Goal: Task Accomplishment & Management: Manage account settings

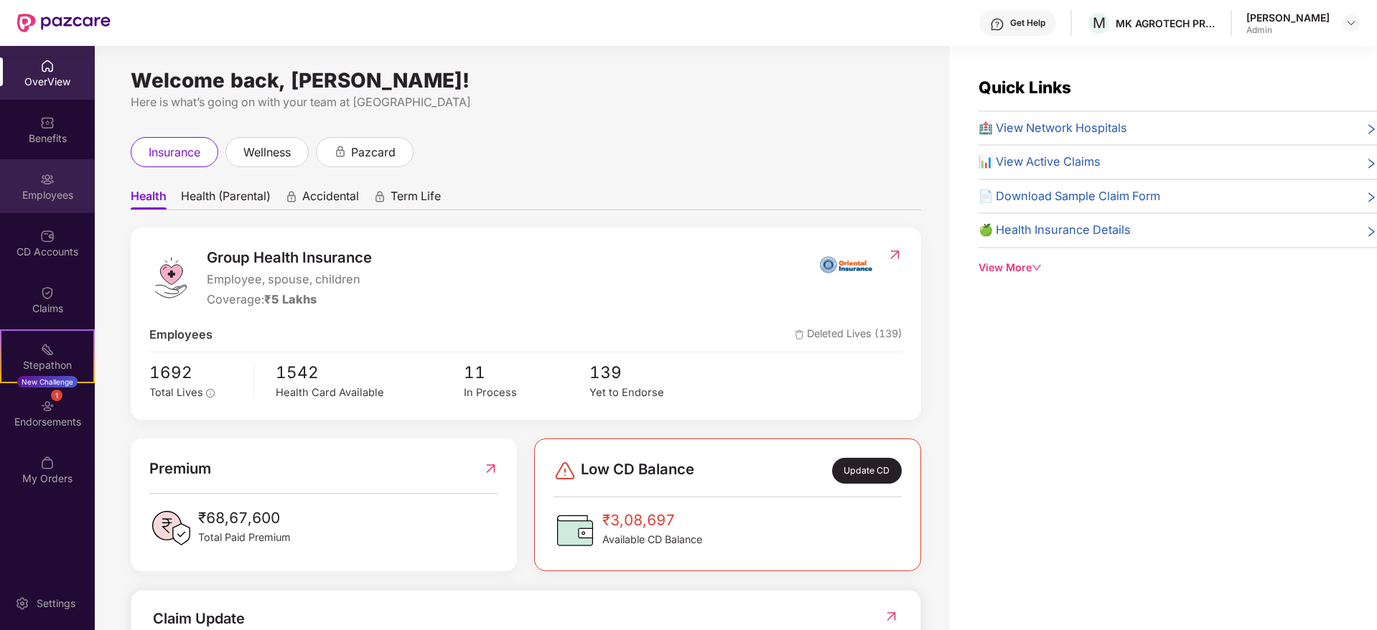
click at [65, 176] on div "Employees" at bounding box center [47, 186] width 95 height 54
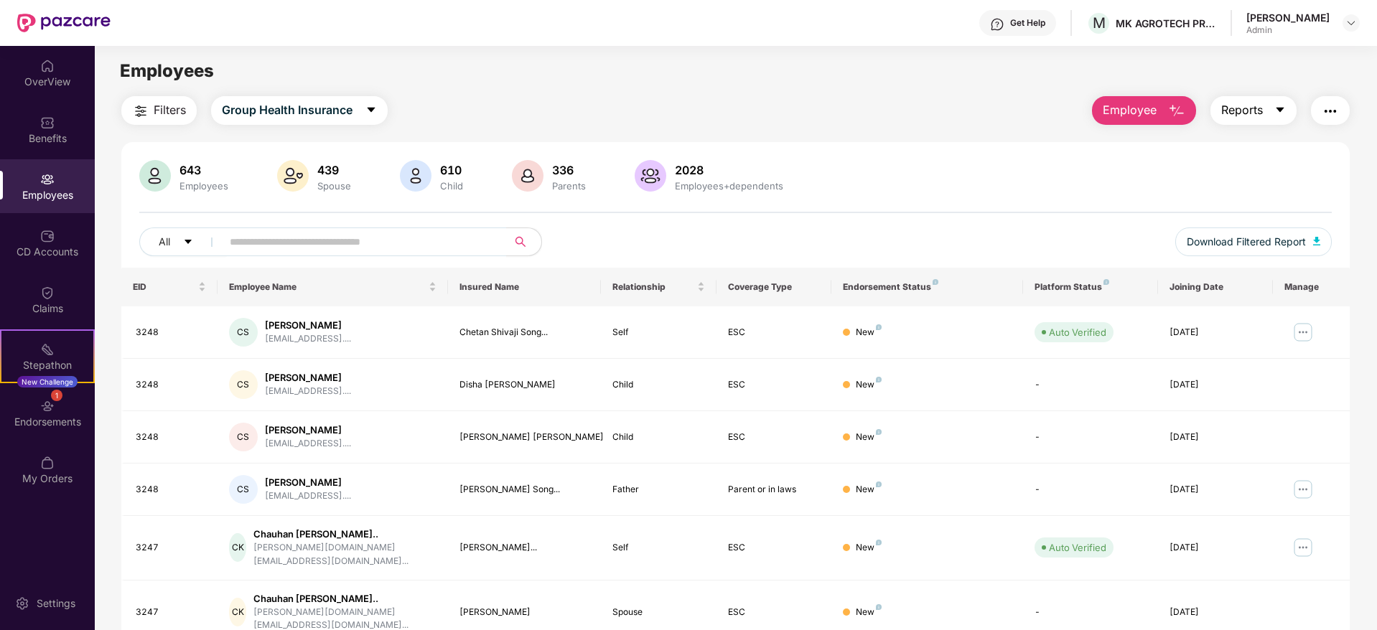
click at [1264, 114] on button "Reports" at bounding box center [1253, 110] width 86 height 29
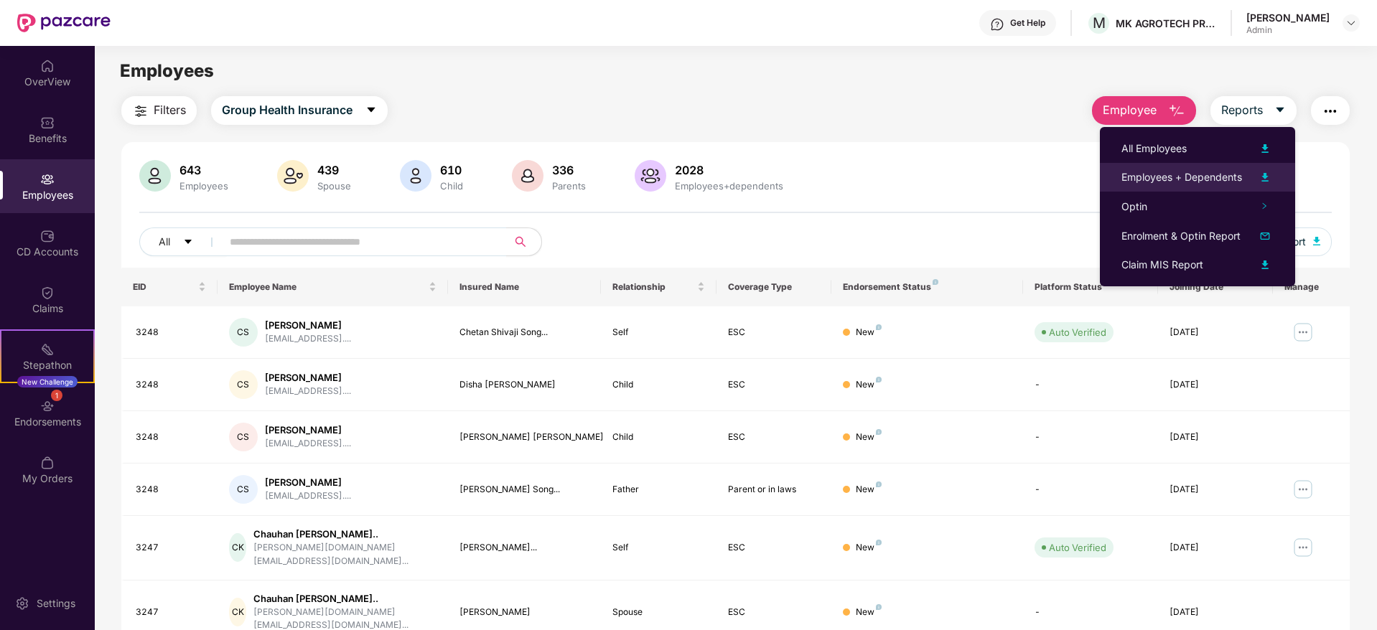
click at [1210, 177] on div "Employees + Dependents" at bounding box center [1181, 177] width 121 height 16
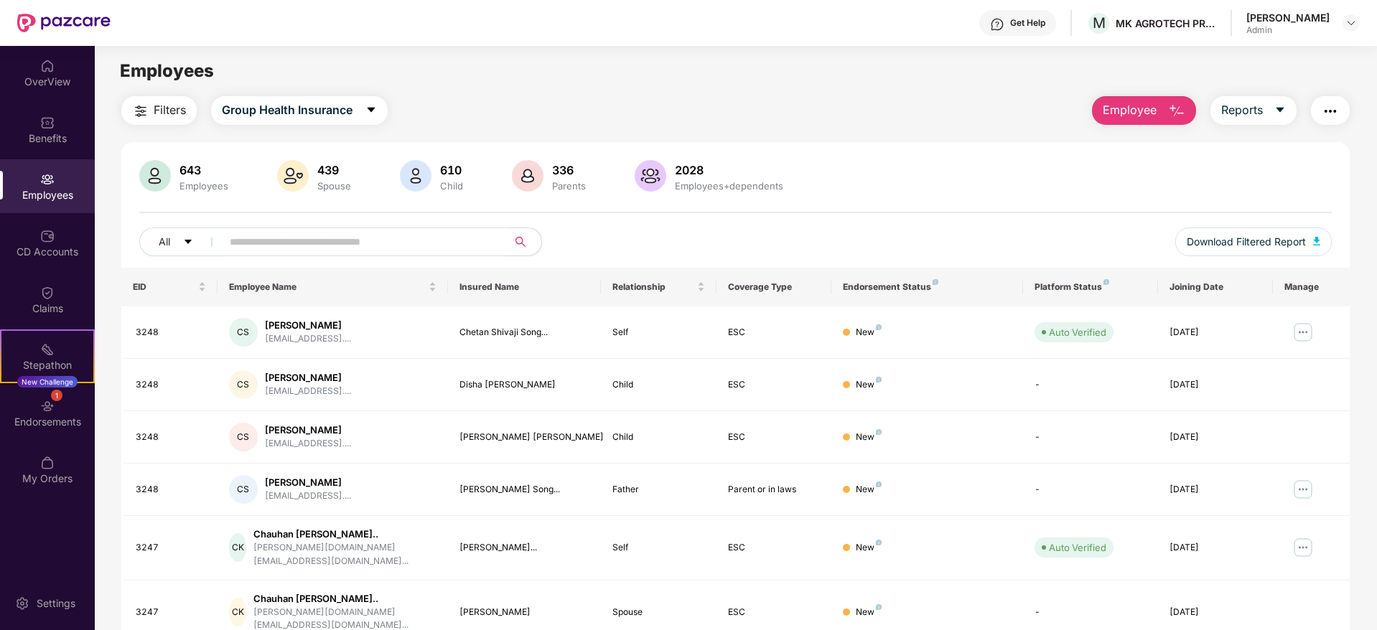
click at [1346, 31] on div at bounding box center [1350, 22] width 17 height 17
click at [1352, 22] on img at bounding box center [1350, 22] width 11 height 11
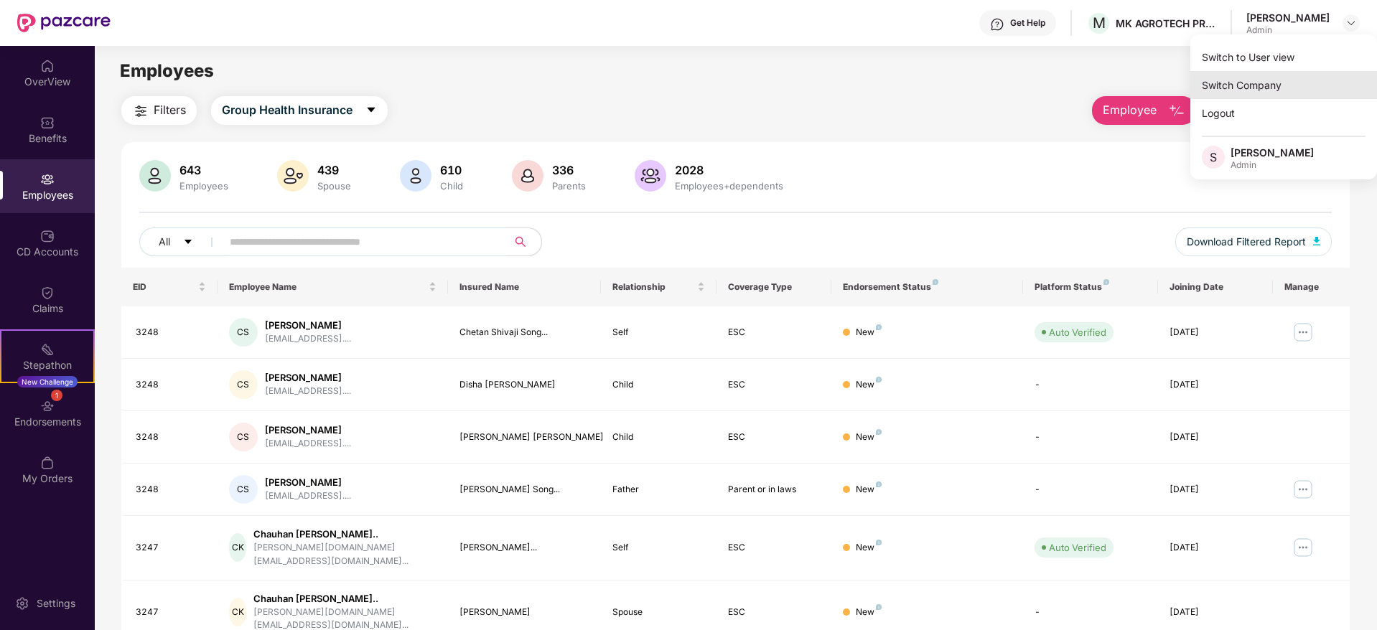
click at [1273, 82] on div "Switch Company" at bounding box center [1283, 85] width 187 height 28
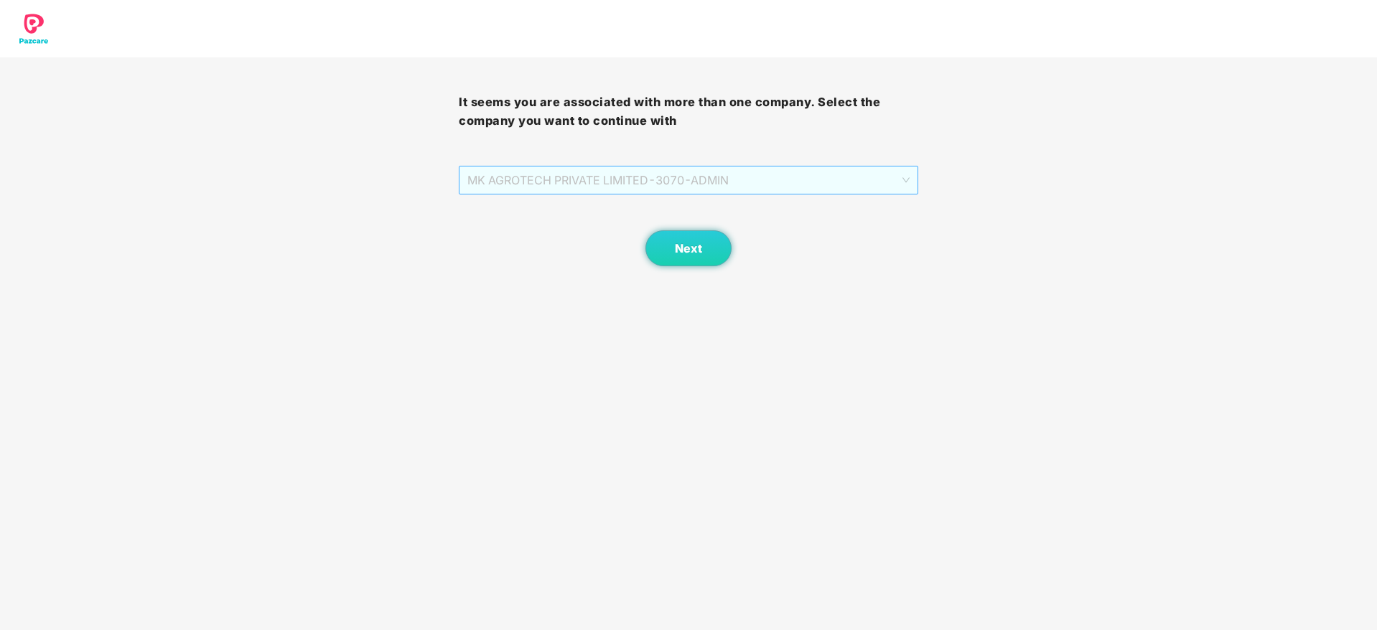
click at [829, 182] on span "MK AGROTECH PRIVATE LIMITED - 3070 - ADMIN" at bounding box center [688, 180] width 442 height 27
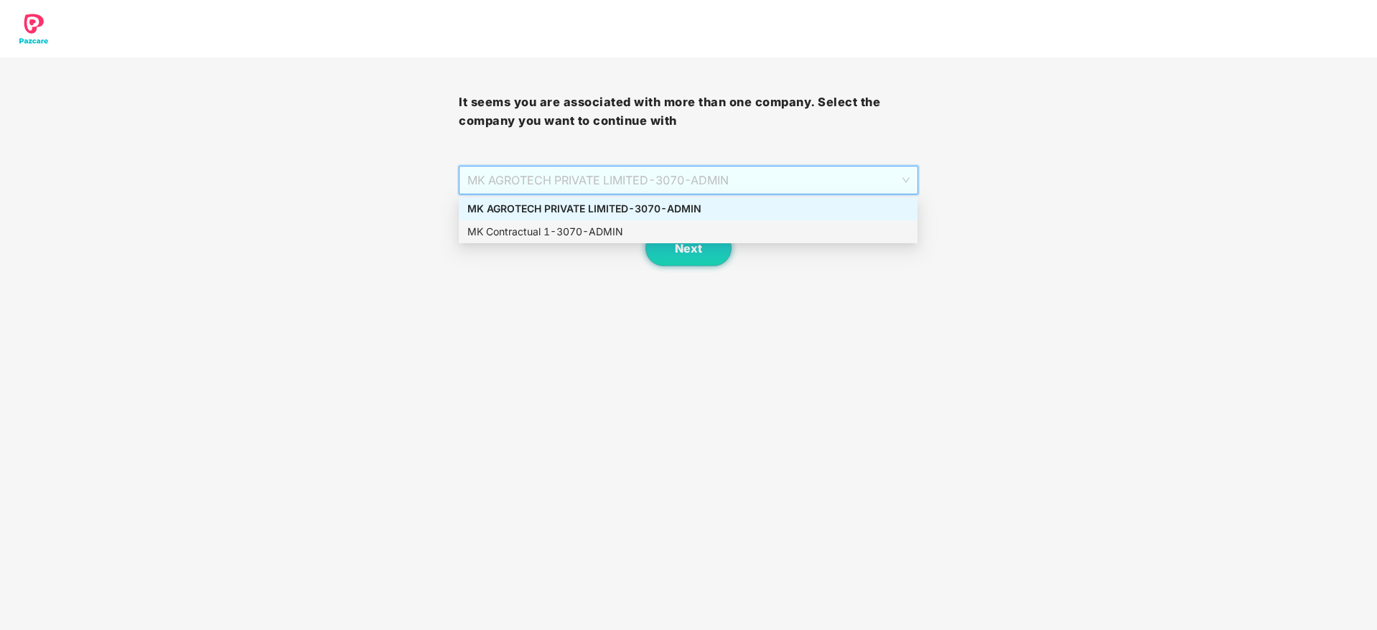
click at [713, 228] on div "MK Contractual 1 - 3070 - ADMIN" at bounding box center [688, 232] width 442 height 16
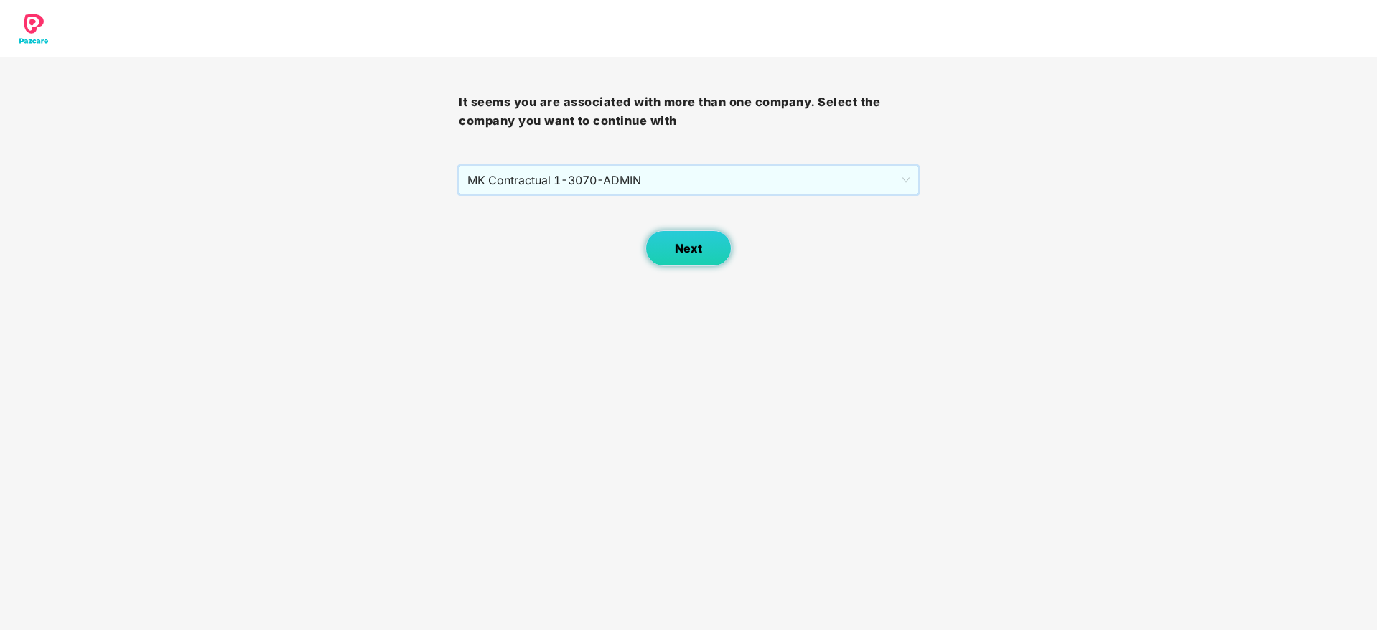
click at [693, 243] on span "Next" at bounding box center [688, 249] width 27 height 14
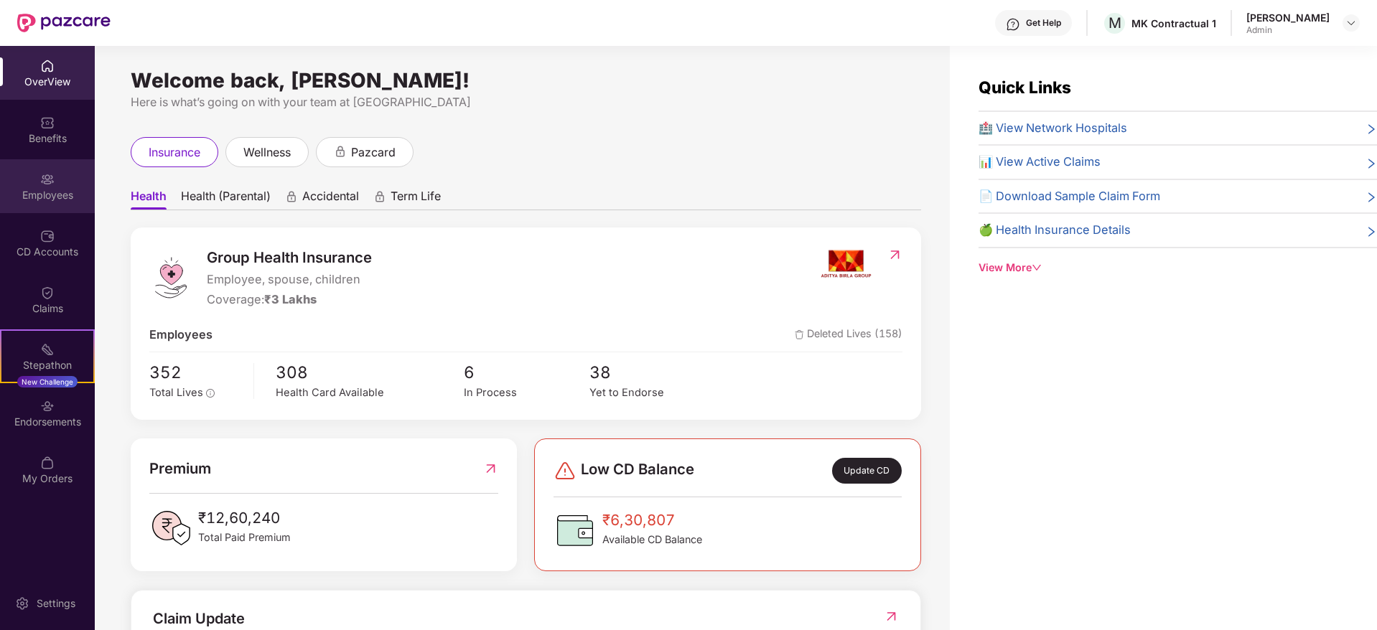
click at [57, 173] on div "Employees" at bounding box center [47, 186] width 95 height 54
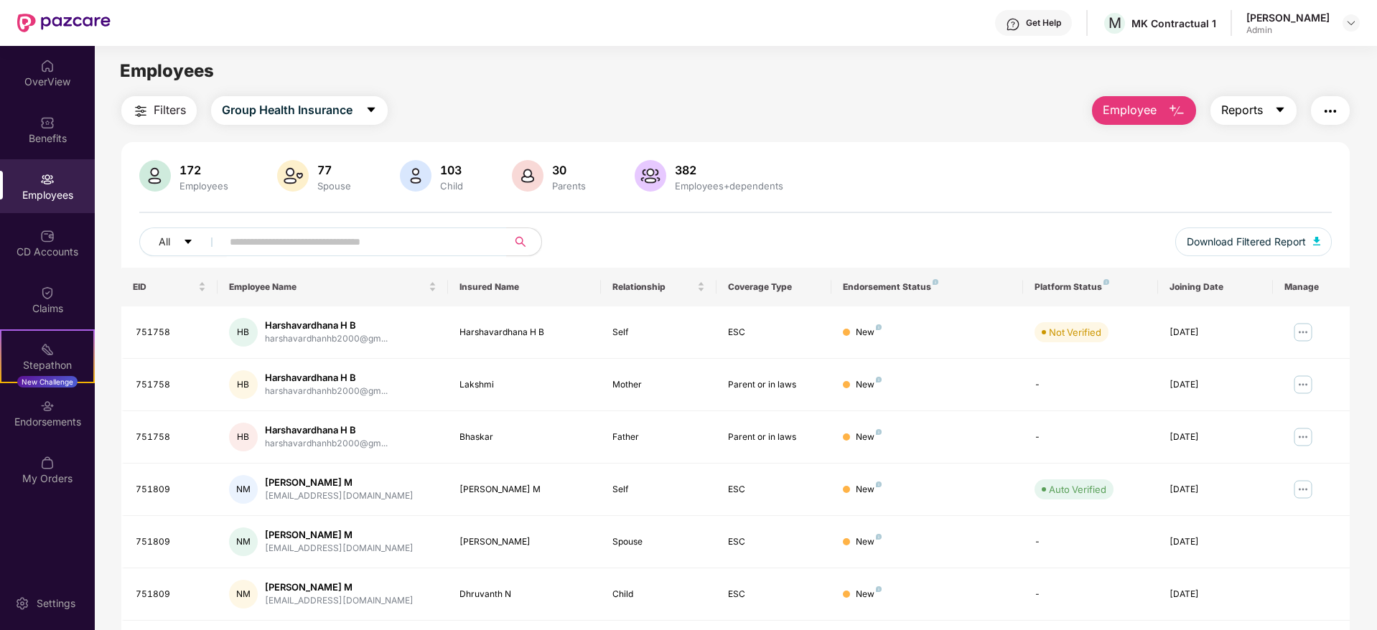
click at [1260, 110] on span "Reports" at bounding box center [1242, 110] width 42 height 18
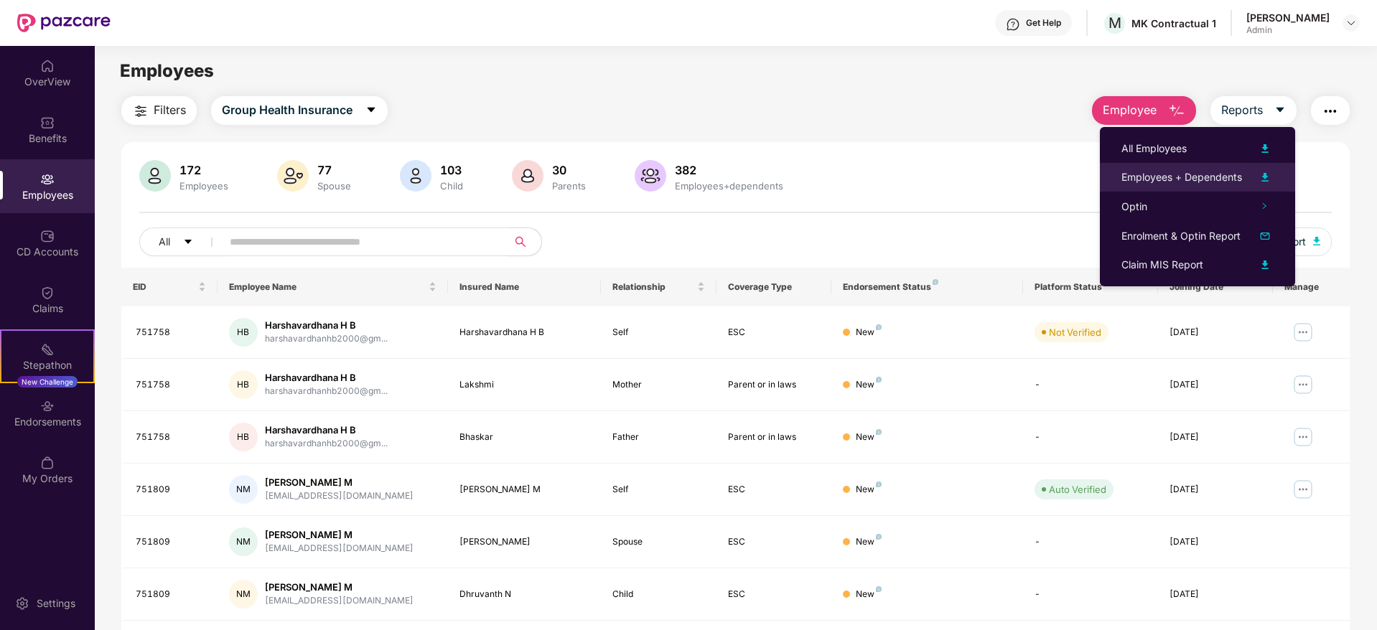
click at [1233, 172] on div "Employees + Dependents" at bounding box center [1181, 177] width 121 height 16
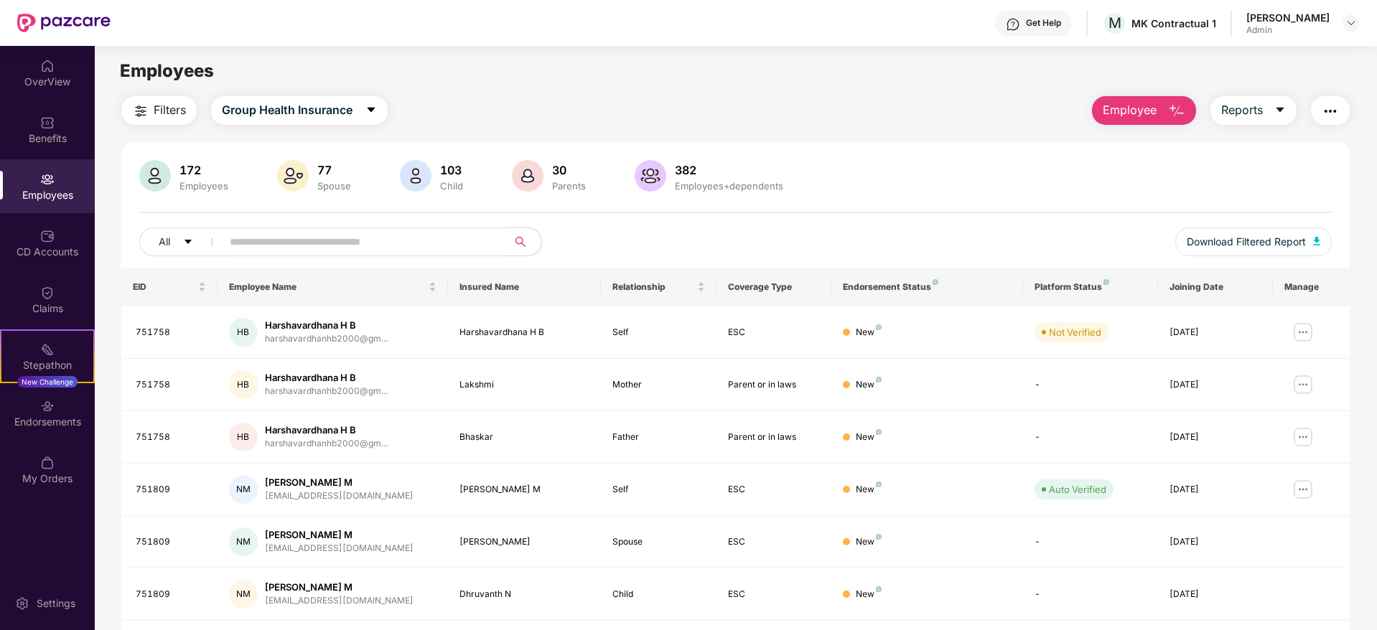
click at [1321, 214] on div "172 Employees 77 Spouse 103 Child [DEMOGRAPHIC_DATA] Parents 382 Employees+depe…" at bounding box center [735, 214] width 1228 height 108
